Goal: Information Seeking & Learning: Learn about a topic

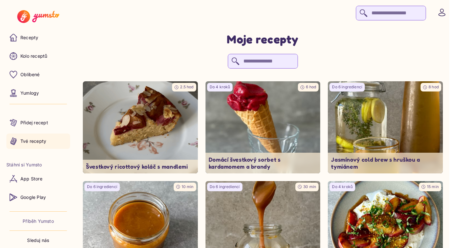
scroll to position [10, 0]
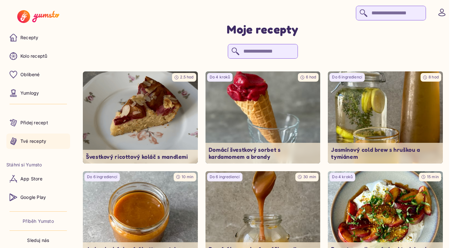
click at [40, 142] on p "Tvé recepty" at bounding box center [33, 141] width 26 height 6
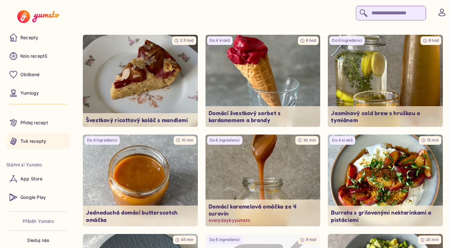
scroll to position [53, 0]
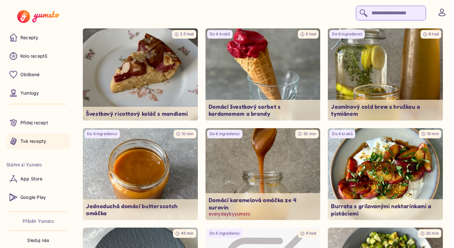
click at [230, 176] on img at bounding box center [263, 174] width 121 height 97
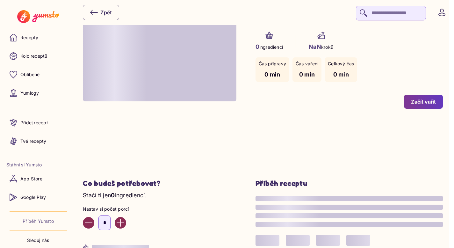
type input "*"
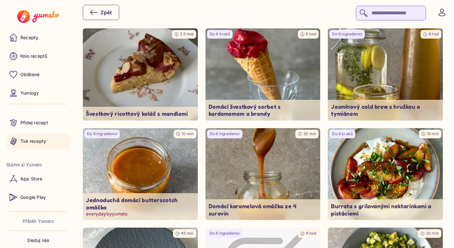
click at [146, 165] on img at bounding box center [140, 174] width 121 height 97
